Goal: Transaction & Acquisition: Subscribe to service/newsletter

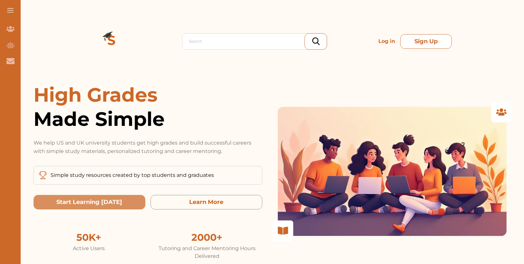
click at [425, 42] on button "Sign Up" at bounding box center [426, 41] width 52 height 15
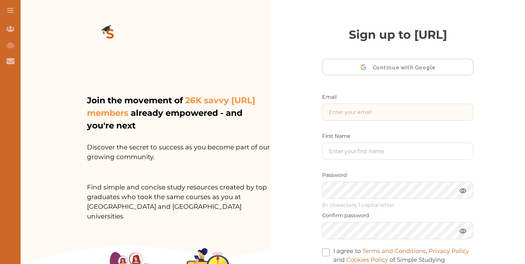
click at [409, 120] on input "text" at bounding box center [398, 112] width 151 height 16
type input "nini.test1231nnn@studycrowd.ai"
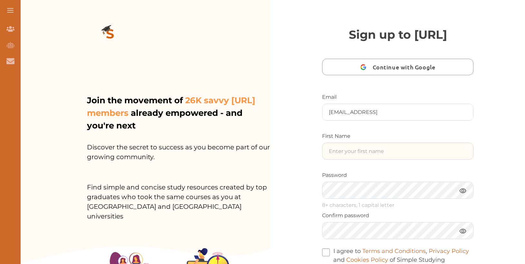
click at [418, 159] on input "text" at bounding box center [398, 151] width 151 height 16
type input "M"
type input "Ninii"
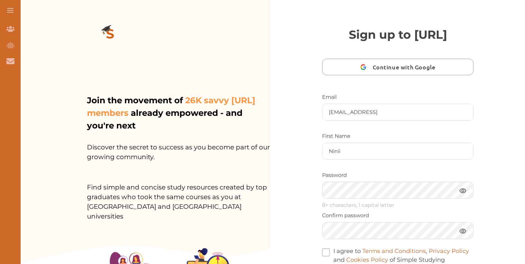
click at [465, 194] on img at bounding box center [463, 190] width 8 height 8
click at [303, 210] on div "Sign up to StudyCrowd.AI Continue with Google Email nini.test1231nnn@studycrowd…" at bounding box center [398, 168] width 255 height 337
click at [352, 257] on div "Email nini.test1231nnn@studycrowd.ai First Name Ninii Password 8+ characters, 1…" at bounding box center [397, 182] width 151 height 179
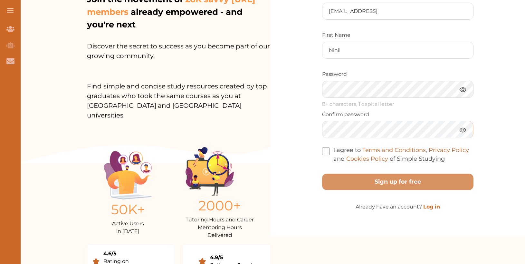
scroll to position [111, 0]
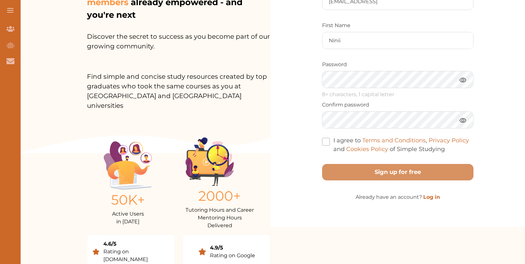
click at [323, 145] on span at bounding box center [326, 142] width 8 height 8
click at [445, 145] on input "I agree to Terms and Conditions , Privacy Policy and Cookies Policy of Simple S…" at bounding box center [445, 145] width 0 height 0
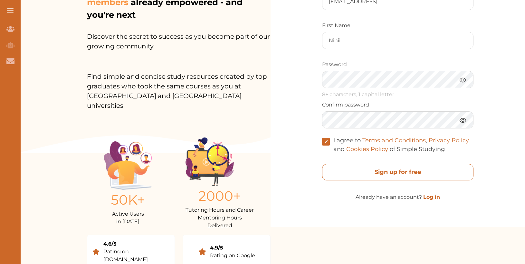
click at [353, 180] on free "Sign up for free" at bounding box center [397, 172] width 151 height 16
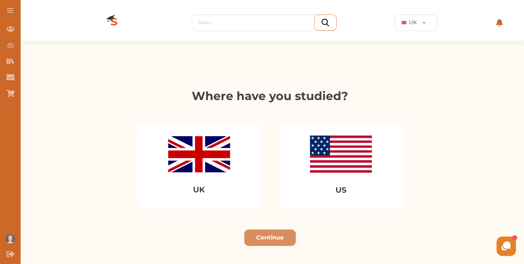
click at [213, 140] on img at bounding box center [199, 154] width 62 height 36
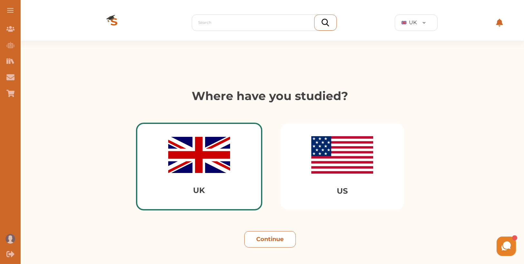
click at [288, 243] on button "Continue" at bounding box center [270, 239] width 52 height 16
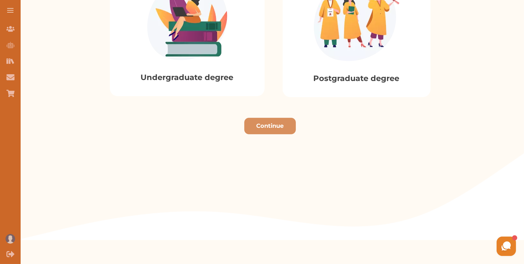
click at [189, 63] on div "Undergraduate degree" at bounding box center [187, 31] width 155 height 129
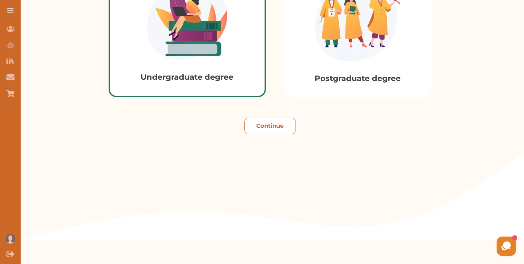
click at [278, 130] on button "Continue" at bounding box center [270, 126] width 52 height 16
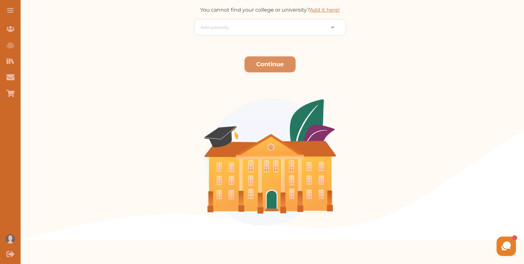
scroll to position [150, 0]
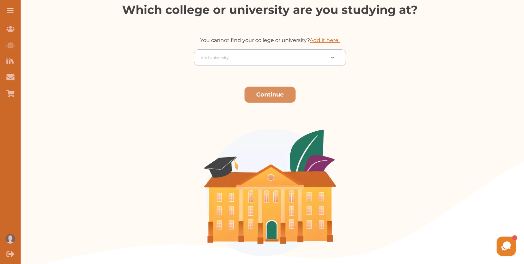
click at [260, 58] on div at bounding box center [263, 57] width 124 height 9
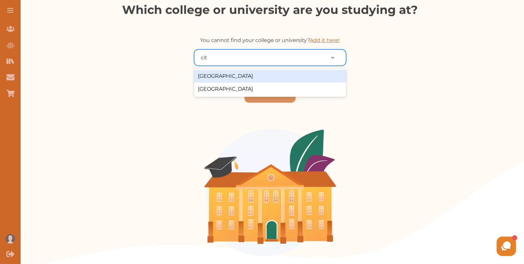
type input "city"
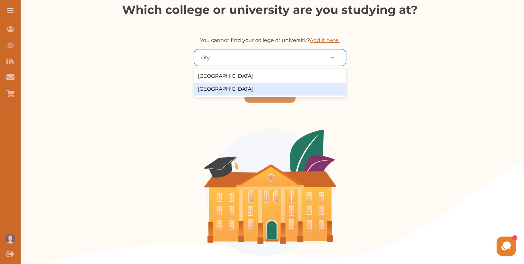
click at [245, 86] on div "City University" at bounding box center [270, 88] width 152 height 13
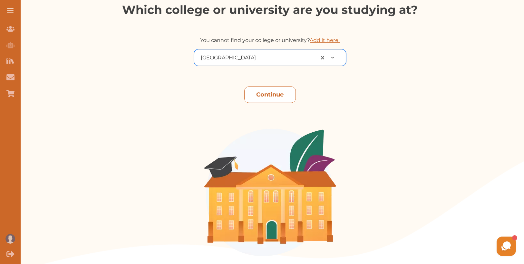
click at [263, 96] on button "Continue" at bounding box center [270, 94] width 52 height 16
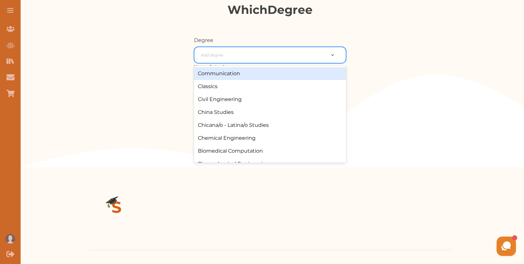
click at [252, 54] on div at bounding box center [263, 55] width 124 height 9
type input "law"
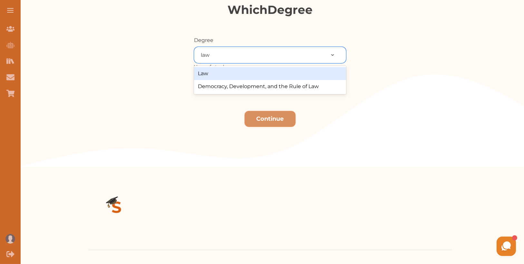
click at [234, 72] on div "Law" at bounding box center [270, 73] width 152 height 13
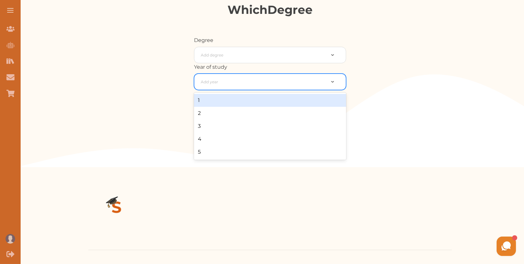
click at [242, 83] on div at bounding box center [263, 81] width 124 height 9
click at [238, 106] on div "1" at bounding box center [270, 100] width 152 height 13
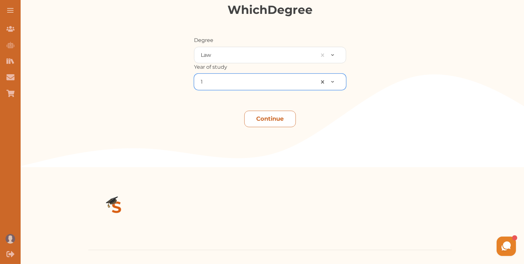
click at [257, 115] on button "Continue" at bounding box center [270, 119] width 52 height 16
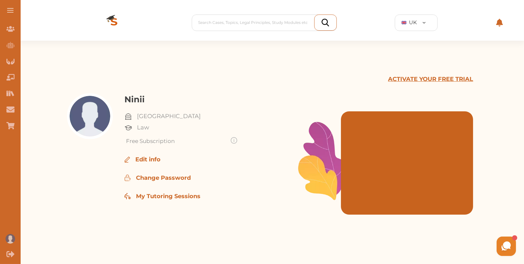
click at [433, 78] on p "ACTIVATE YOUR FREE TRIAL" at bounding box center [430, 79] width 85 height 9
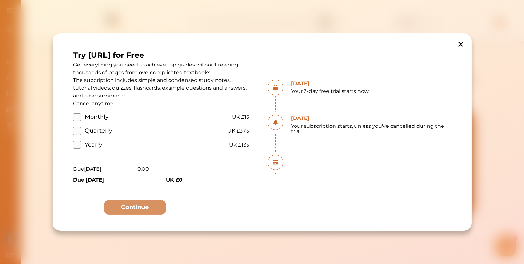
click at [75, 117] on label "Monthly" at bounding box center [88, 116] width 30 height 9
click at [0, 0] on input "Monthly" at bounding box center [0, 0] width 0 height 0
click at [132, 208] on button "Continue" at bounding box center [135, 207] width 62 height 15
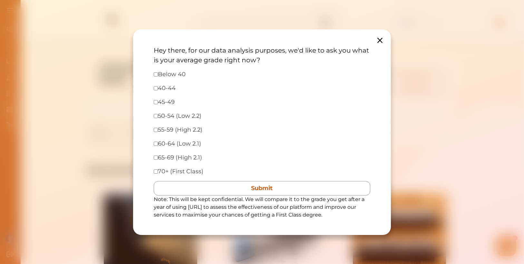
click at [164, 117] on label "50-54 (Low 2.2)" at bounding box center [248, 115] width 180 height 9
click at [158, 115] on label "50-54 (Low 2.2)" at bounding box center [248, 115] width 180 height 9
click at [156, 115] on input "checkbox" at bounding box center [156, 116] width 4 height 4
checkbox input "true"
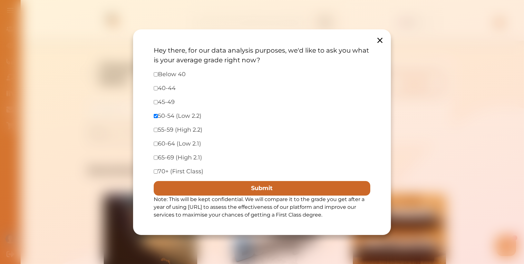
click at [236, 188] on button "Submit" at bounding box center [262, 188] width 217 height 15
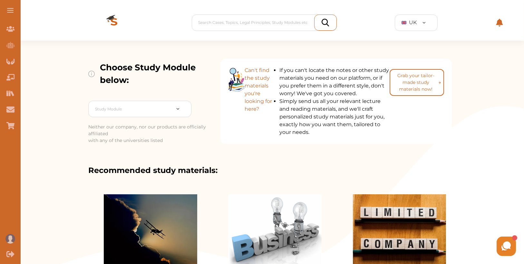
click at [115, 18] on img at bounding box center [114, 23] width 52 height 36
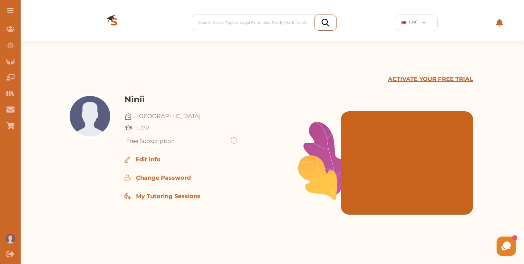
click at [437, 78] on p "ACTIVATE YOUR FREE TRIAL" at bounding box center [430, 79] width 85 height 9
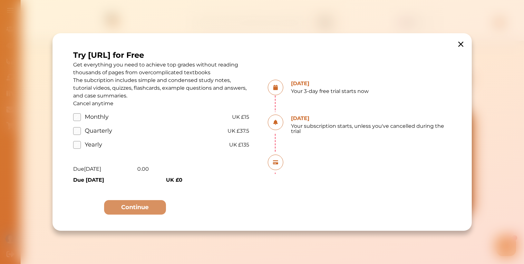
click at [73, 129] on label "Quarterly" at bounding box center [89, 130] width 33 height 9
click at [0, 0] on input "Quarterly" at bounding box center [0, 0] width 0 height 0
click at [130, 208] on button "Continue" at bounding box center [135, 207] width 62 height 15
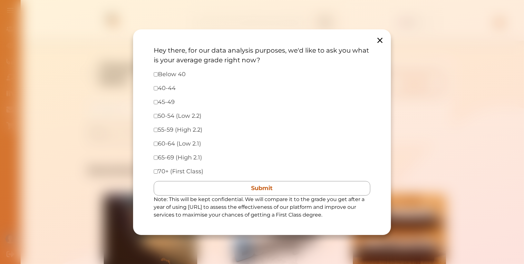
click at [380, 37] on icon at bounding box center [379, 40] width 9 height 9
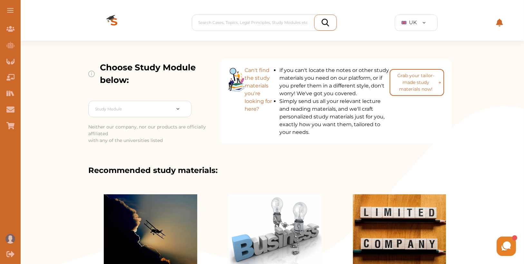
click at [114, 18] on img at bounding box center [114, 23] width 52 height 36
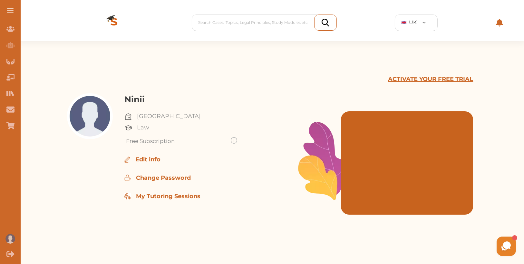
click at [429, 75] on p "ACTIVATE YOUR FREE TRIAL" at bounding box center [430, 79] width 85 height 9
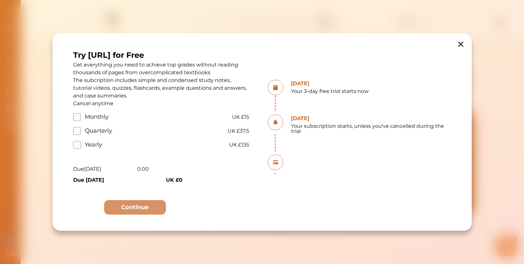
click at [76, 144] on label "Yearly" at bounding box center [85, 144] width 24 height 9
click at [0, 0] on input "Yearly" at bounding box center [0, 0] width 0 height 0
click at [154, 206] on button "Continue" at bounding box center [135, 207] width 62 height 15
